Goal: Transaction & Acquisition: Obtain resource

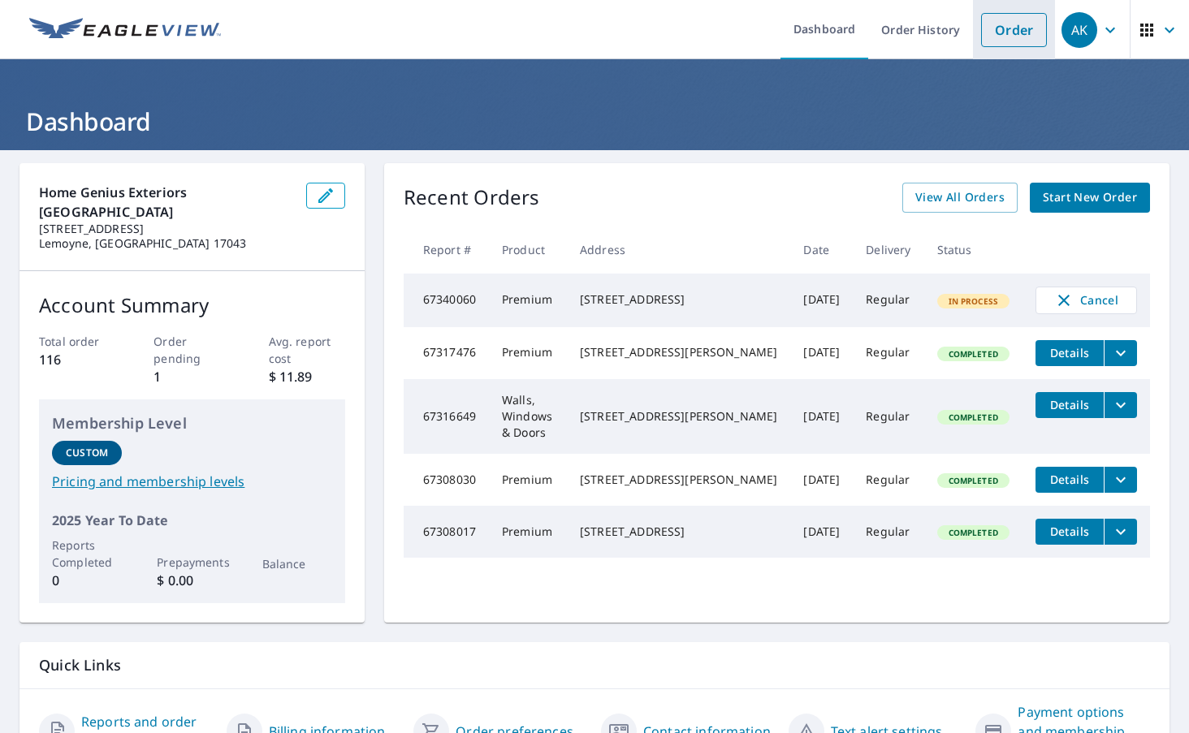
click at [1040, 26] on link "Order" at bounding box center [1014, 30] width 66 height 34
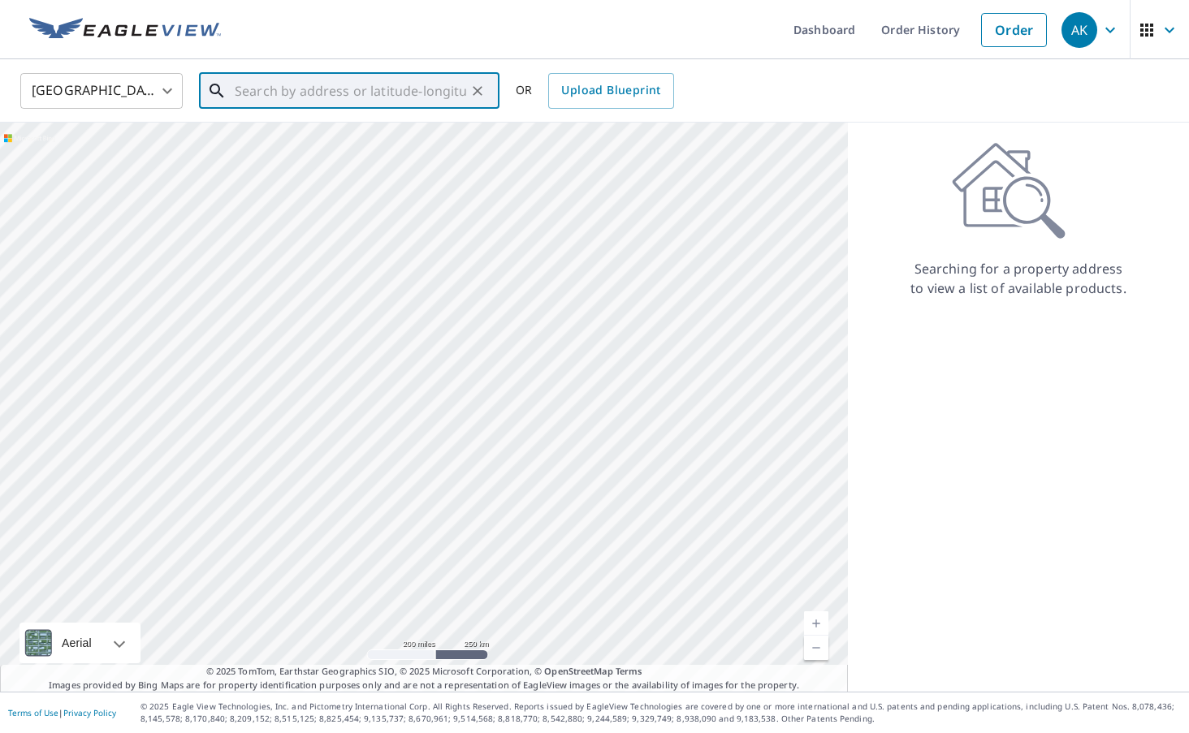
click at [410, 103] on input "text" at bounding box center [350, 90] width 231 height 45
paste input "[STREET_ADDRESS]"
click at [332, 140] on span "[STREET_ADDRESS]" at bounding box center [358, 137] width 255 height 19
type input "[STREET_ADDRESS]"
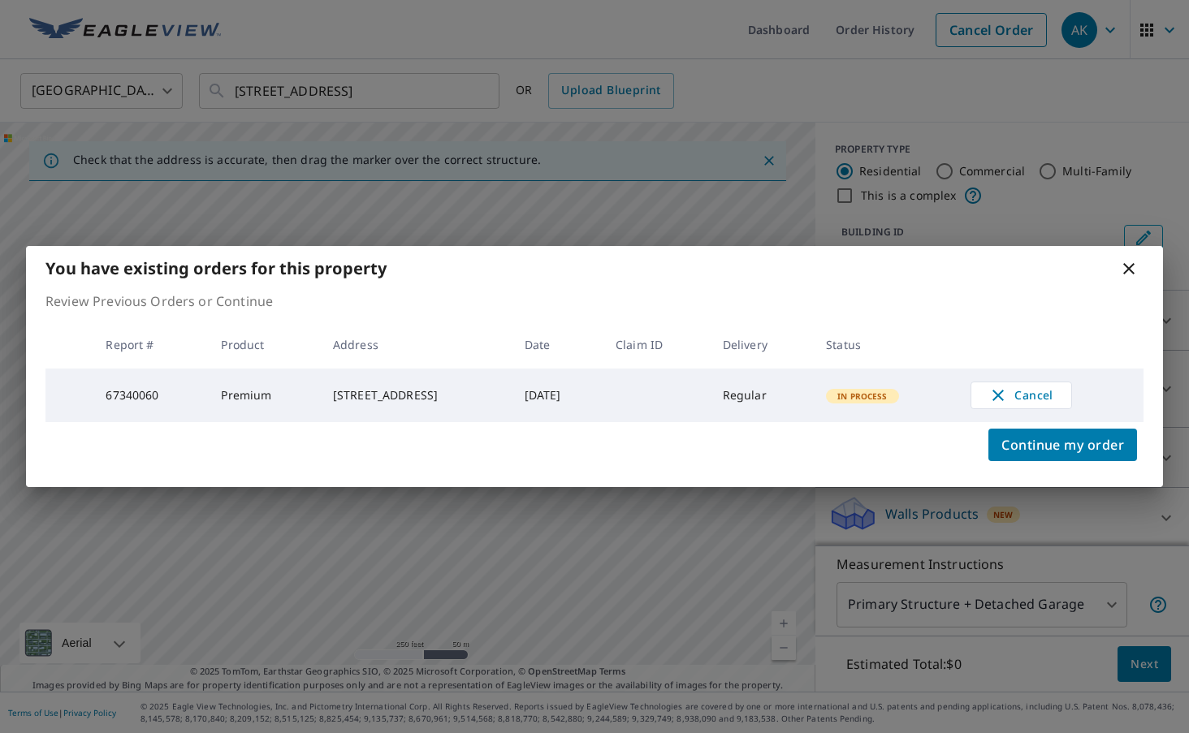
drag, startPoint x: 319, startPoint y: 381, endPoint x: 448, endPoint y: 414, distance: 133.4
click at [448, 414] on td "[STREET_ADDRESS]" at bounding box center [416, 396] width 192 height 54
copy div "[STREET_ADDRESS]"
click at [1135, 267] on icon at bounding box center [1128, 268] width 19 height 19
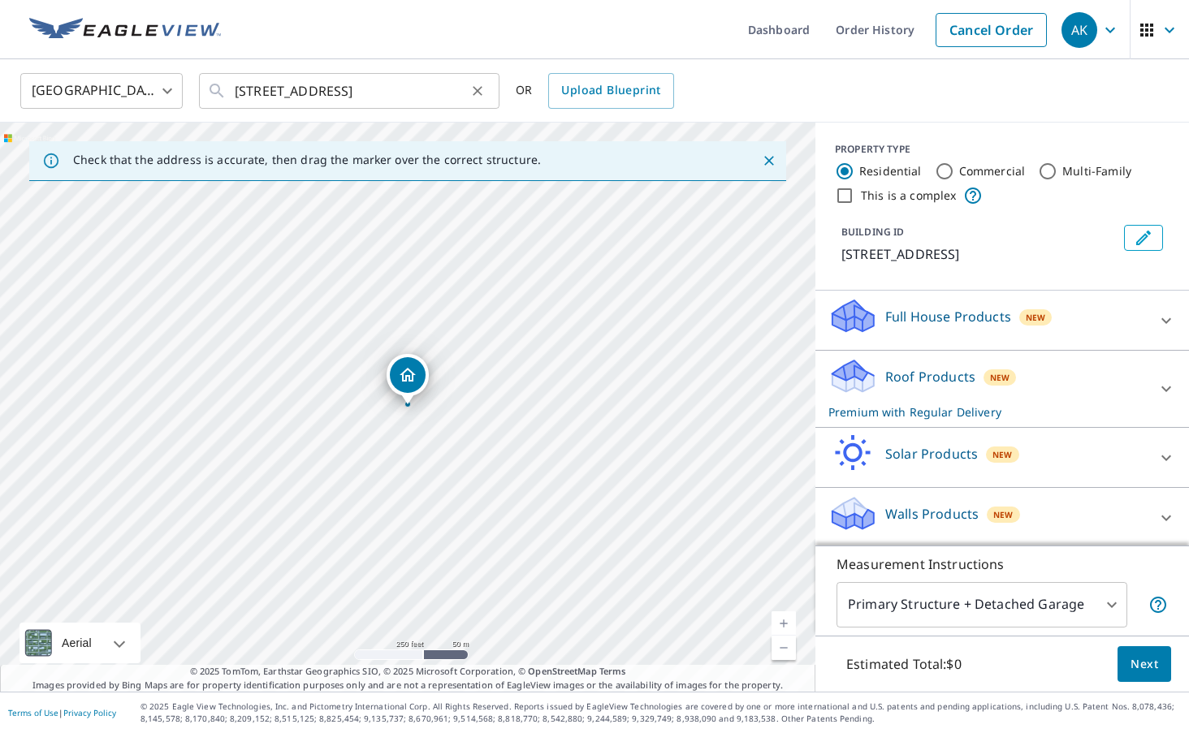
click at [484, 90] on icon "Clear" at bounding box center [477, 91] width 16 height 16
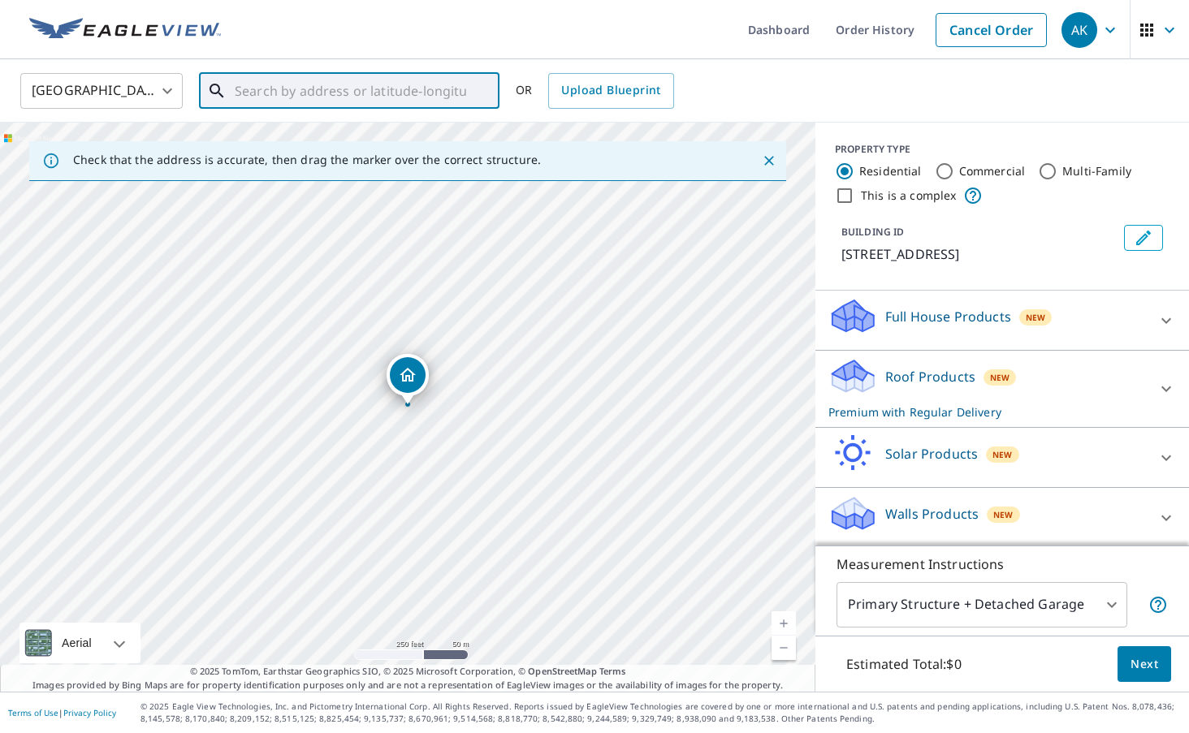
paste input "[STREET_ADDRESS]"
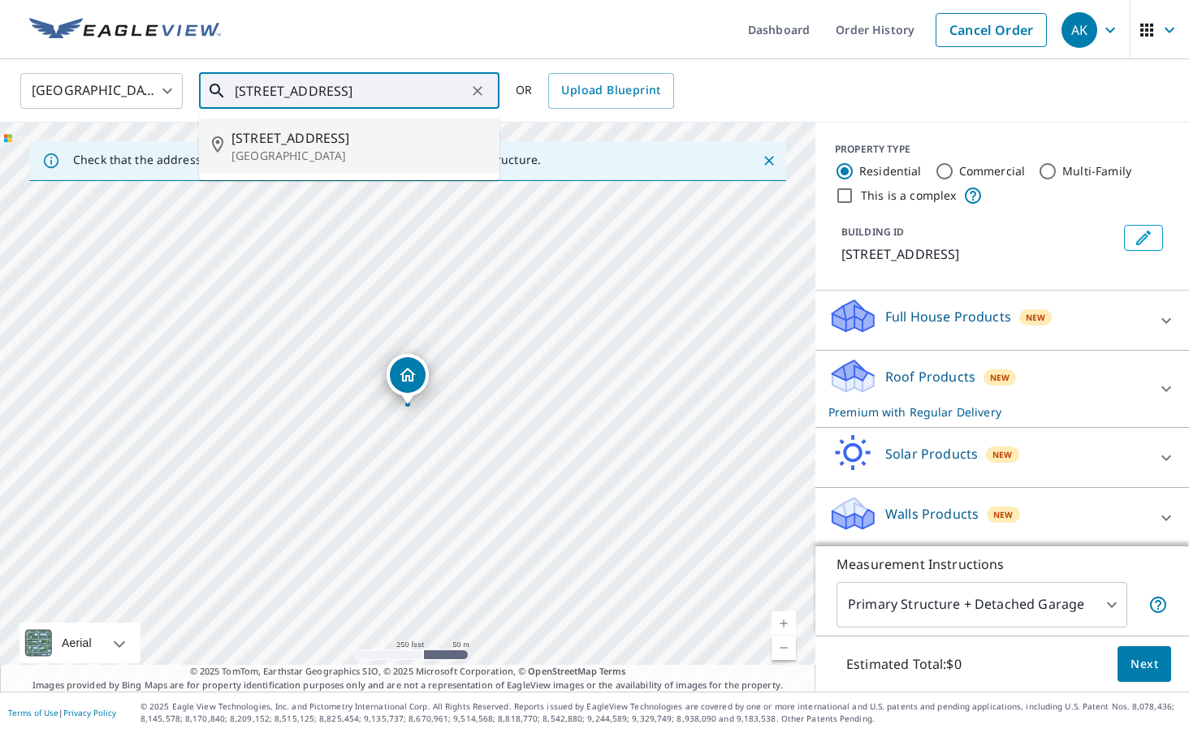
click at [346, 154] on p "[GEOGRAPHIC_DATA]" at bounding box center [358, 156] width 255 height 16
type input "[STREET_ADDRESS]"
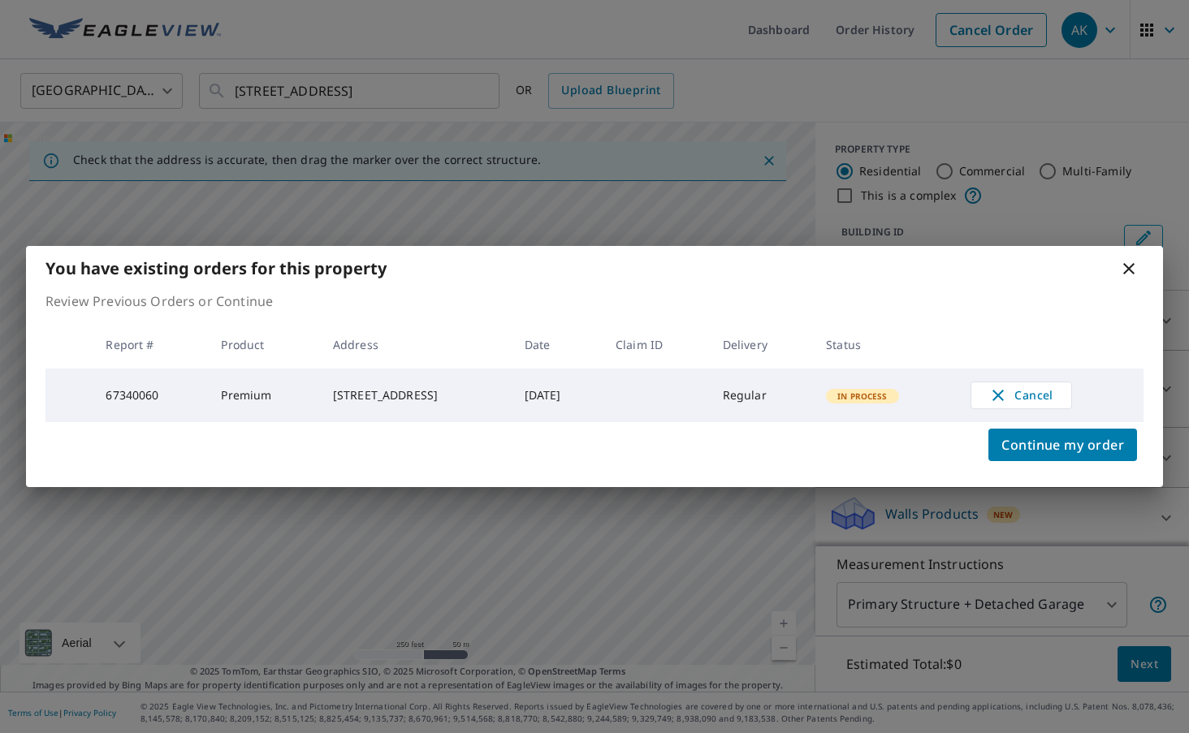
drag, startPoint x: 322, startPoint y: 382, endPoint x: 445, endPoint y: 405, distance: 125.7
click at [445, 404] on div "[STREET_ADDRESS]" at bounding box center [416, 395] width 166 height 16
copy div "[STREET_ADDRESS]"
click at [1131, 268] on icon at bounding box center [1128, 268] width 19 height 19
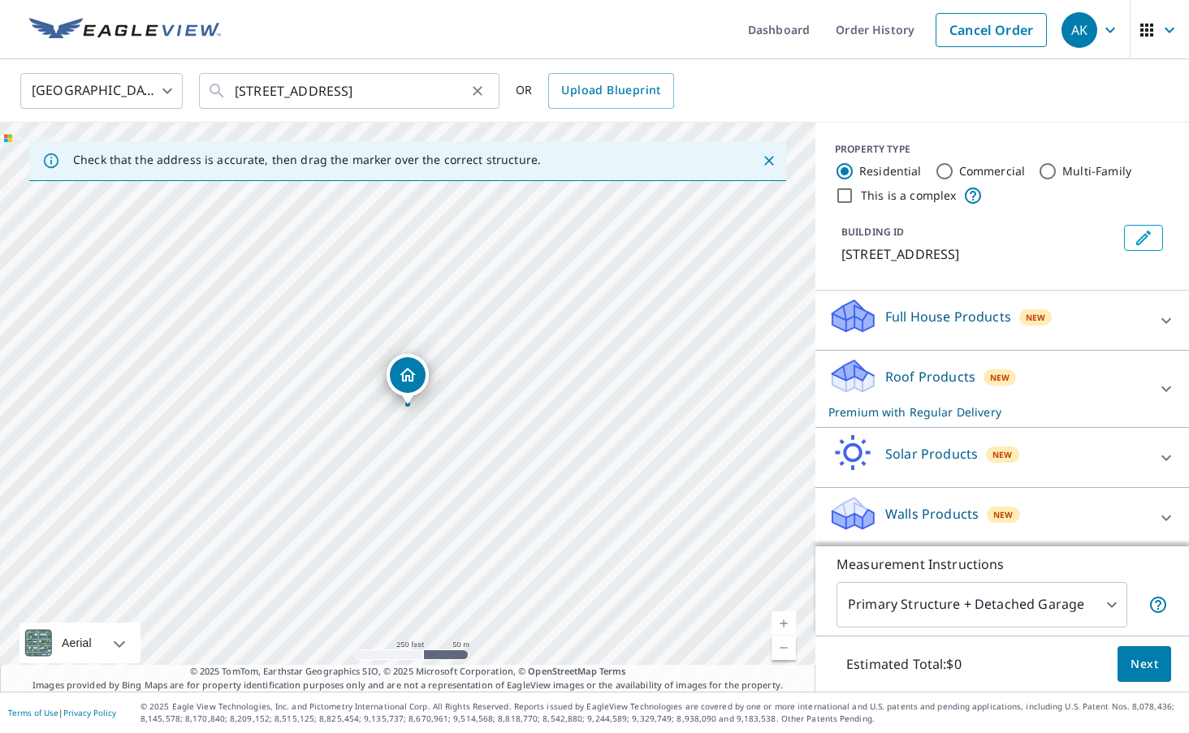
click at [482, 91] on icon "Clear" at bounding box center [477, 91] width 16 height 16
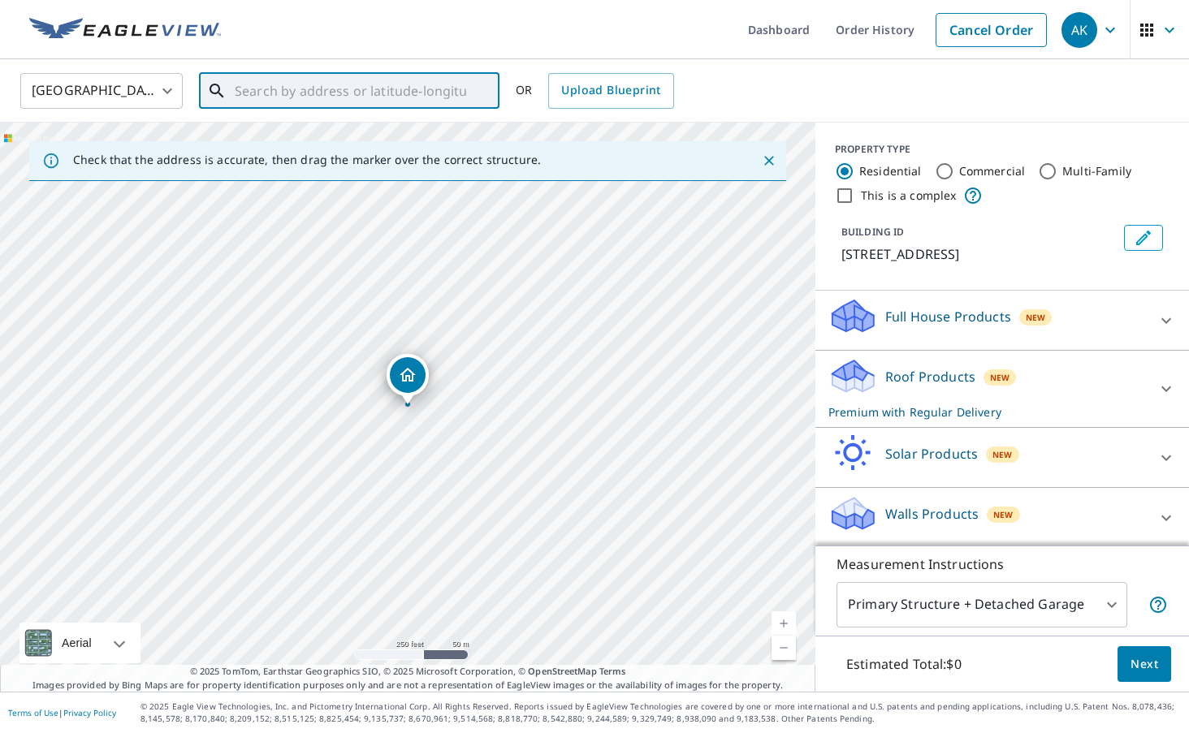
paste input "[STREET_ADDRESS]"
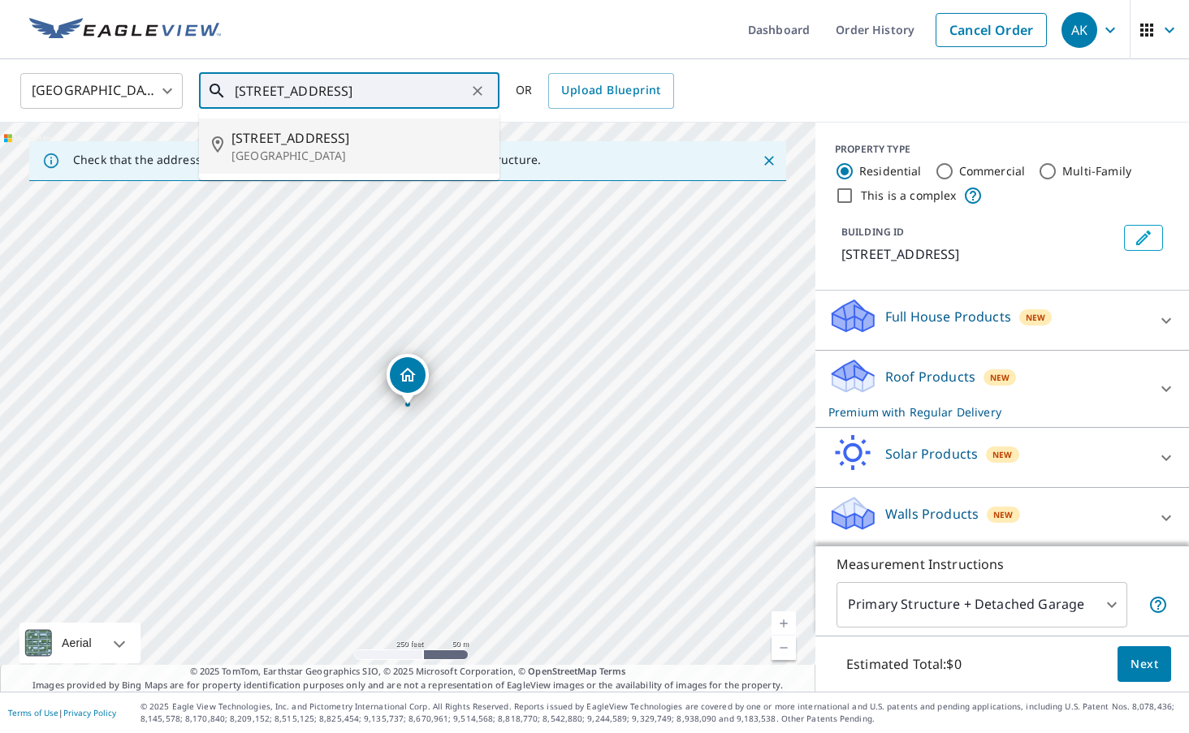
click at [322, 152] on p "[GEOGRAPHIC_DATA]" at bounding box center [358, 156] width 255 height 16
type input "[STREET_ADDRESS]"
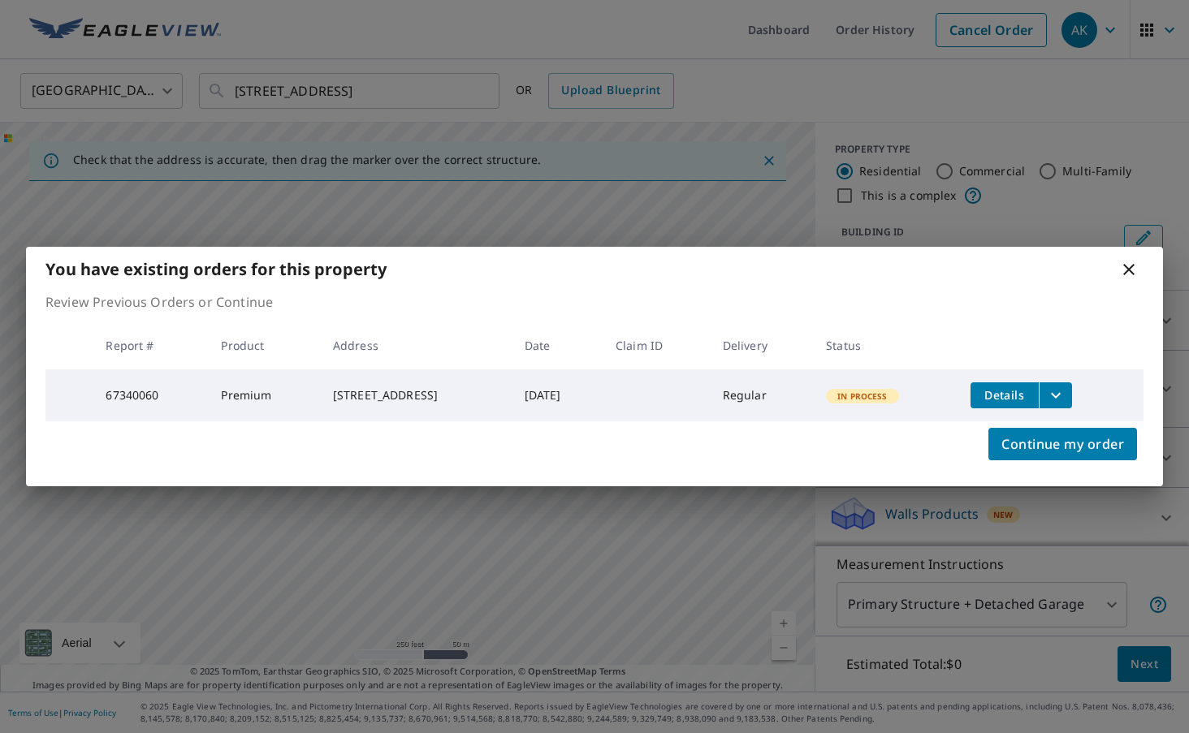
drag, startPoint x: 432, startPoint y: 403, endPoint x: 316, endPoint y: 387, distance: 117.3
click at [320, 387] on td "[STREET_ADDRESS]" at bounding box center [416, 396] width 192 height 52
copy div "[STREET_ADDRESS]"
click at [1129, 268] on icon at bounding box center [1128, 269] width 19 height 19
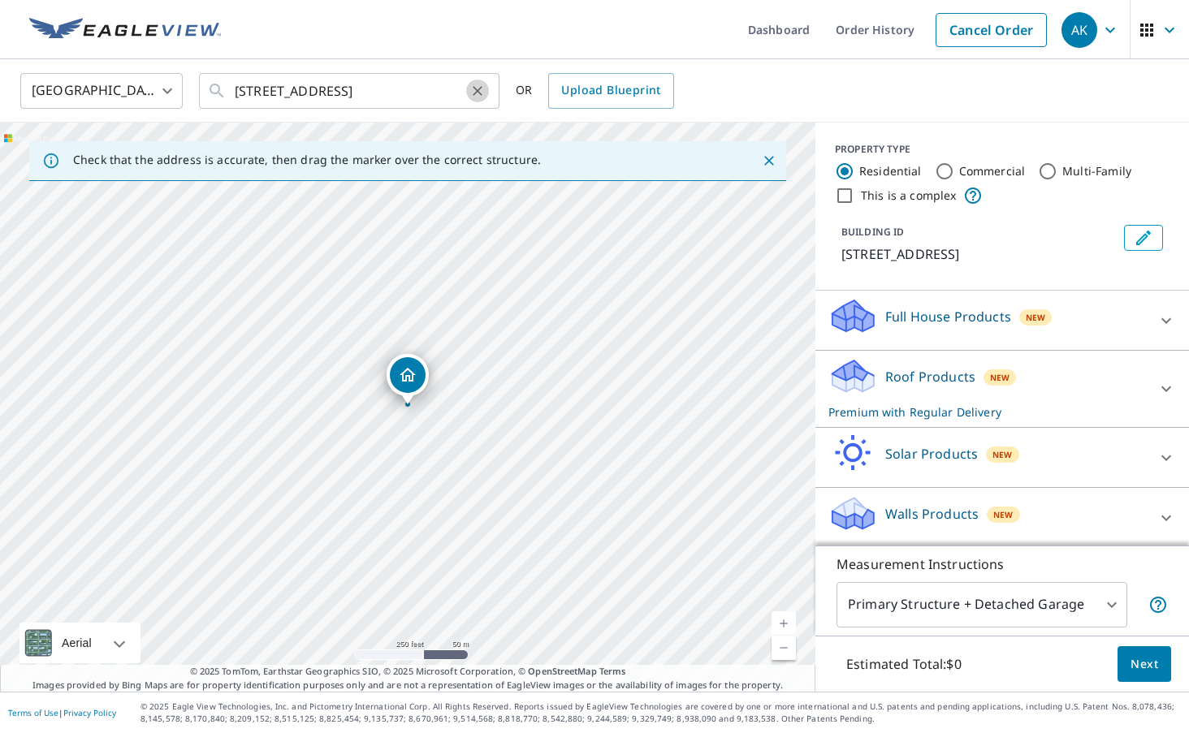
click at [487, 85] on button "Clear" at bounding box center [477, 91] width 23 height 23
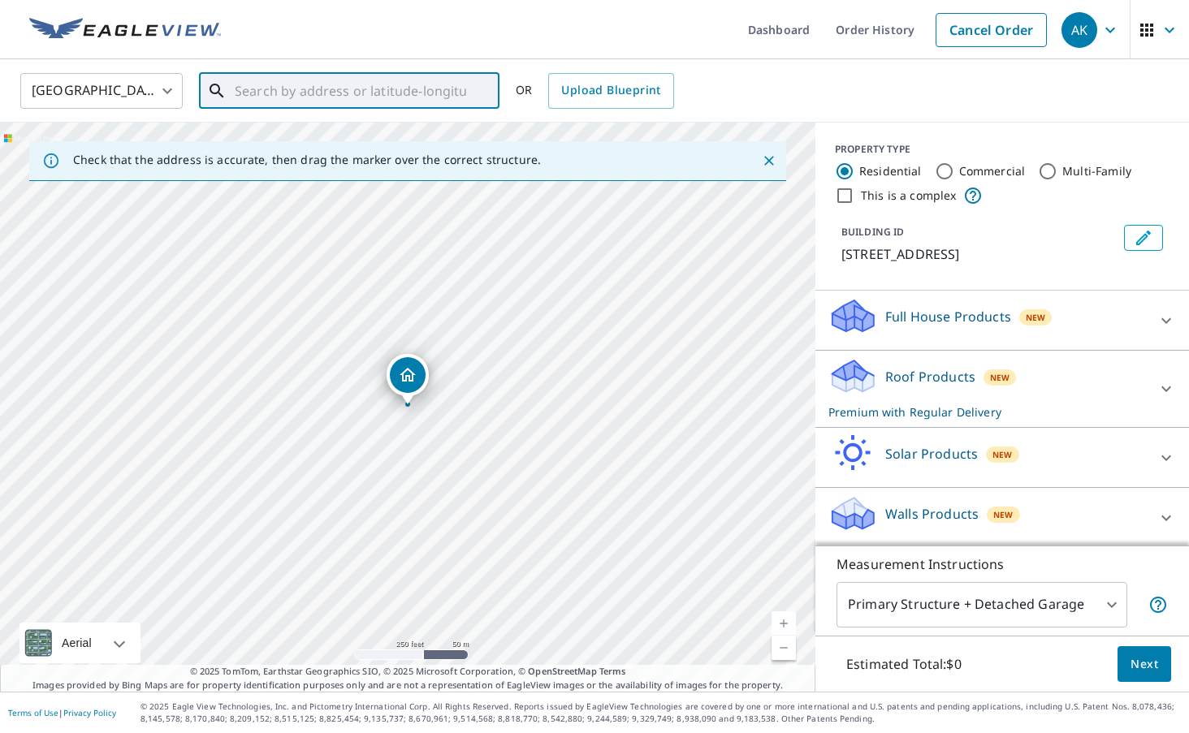
paste input "[STREET_ADDRESS]"
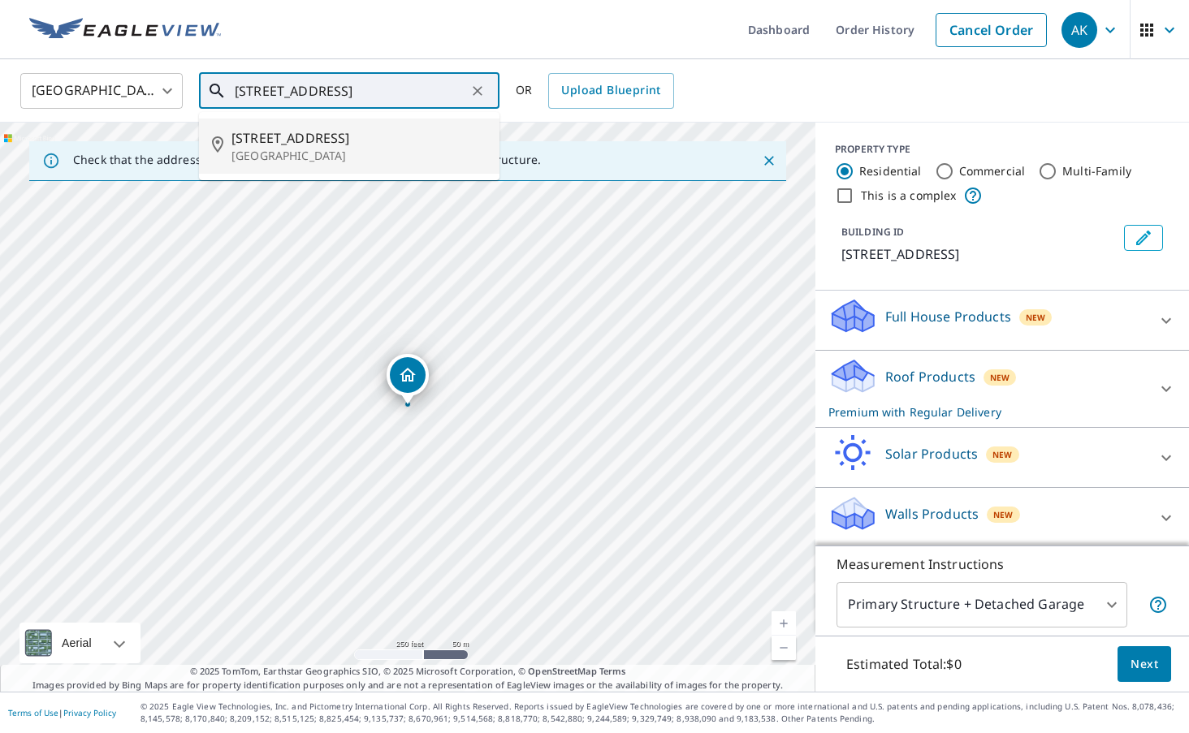
click at [370, 145] on span "[STREET_ADDRESS]" at bounding box center [358, 137] width 255 height 19
type input "[STREET_ADDRESS]"
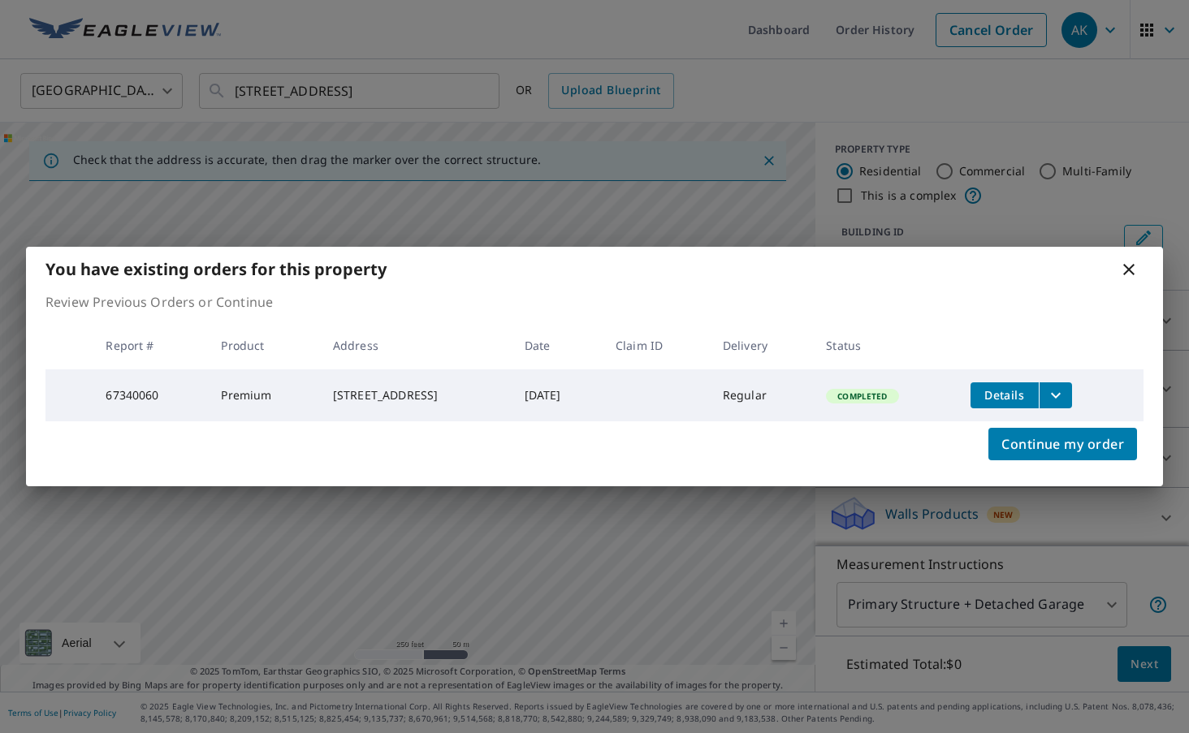
click at [1072, 386] on button "filesDropdownBtn-67340060" at bounding box center [1055, 396] width 33 height 26
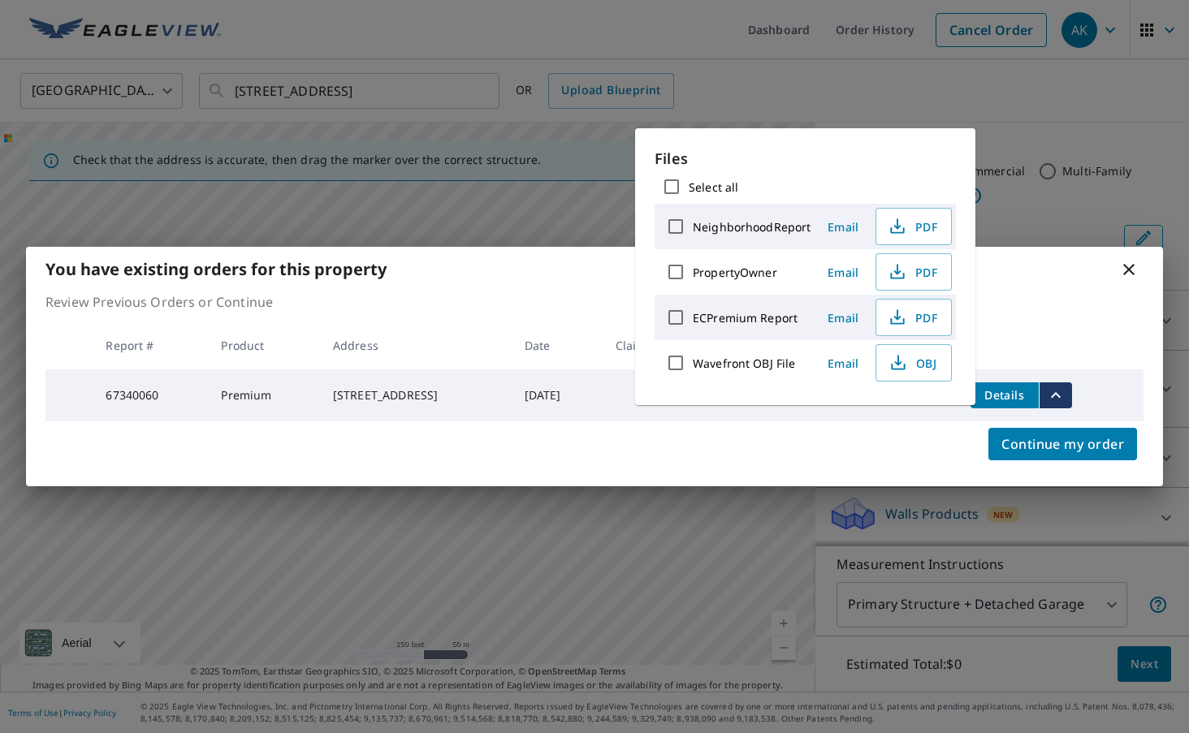
click at [765, 311] on label "ECPremium Report" at bounding box center [745, 317] width 105 height 15
click at [693, 311] on input "ECPremium Report" at bounding box center [676, 318] width 34 height 34
checkbox input "true"
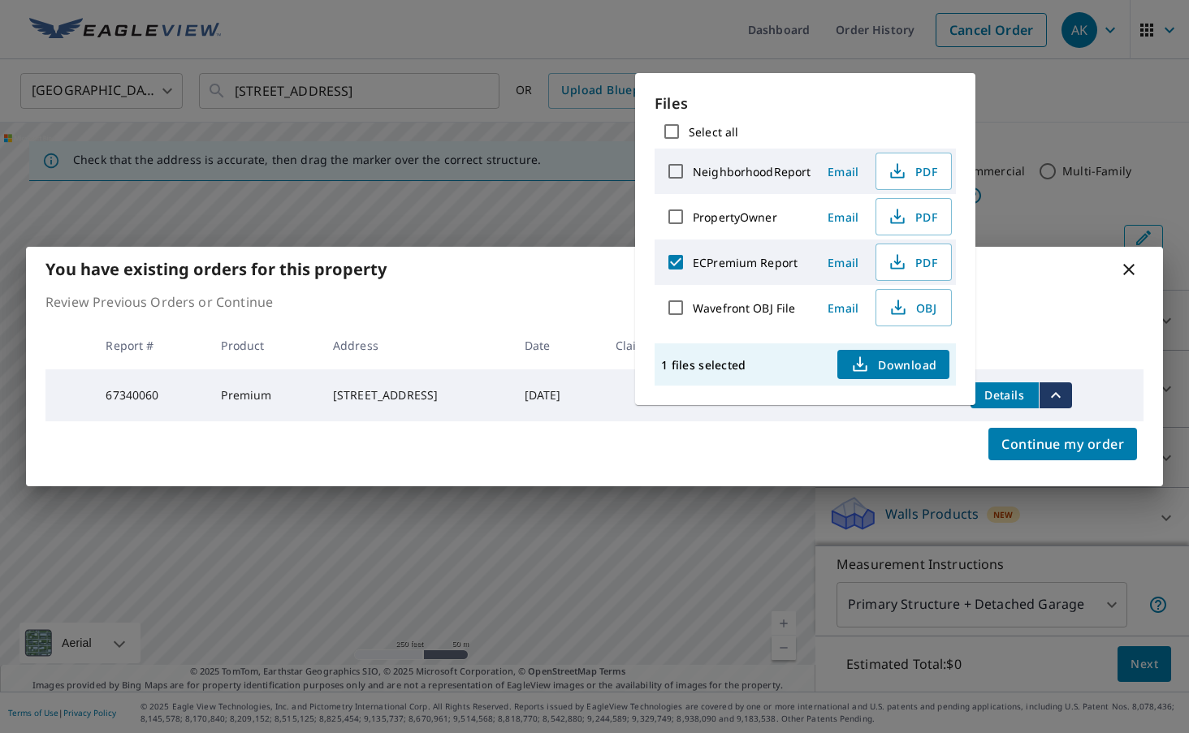
click at [892, 365] on span "Download" at bounding box center [893, 364] width 86 height 19
